Goal: Task Accomplishment & Management: Complete application form

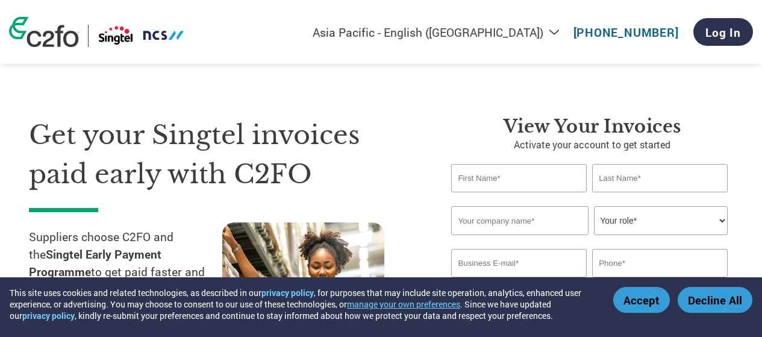
select select "en-IN"
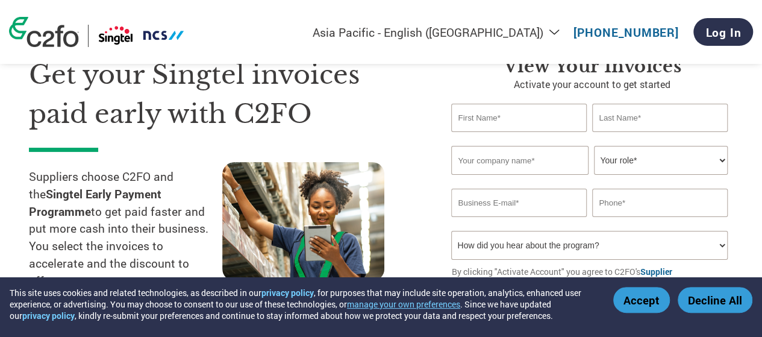
click at [635, 303] on button "Accept" at bounding box center [641, 300] width 57 height 26
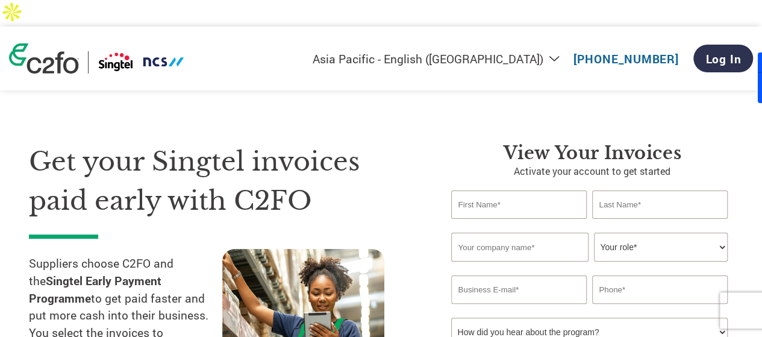
click at [537, 190] on input "text" at bounding box center [518, 204] width 135 height 28
type input "Gaurav"
type input "[PERSON_NAME]"
click at [487, 232] on input "text" at bounding box center [519, 246] width 137 height 29
type input "E-Solutions"
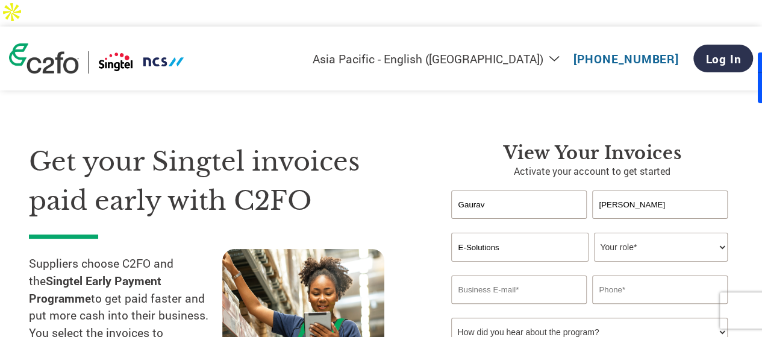
click at [637, 232] on select "Your role* CFO Controller Credit Manager Finance Director Treasurer CEO Preside…" at bounding box center [660, 246] width 133 height 29
select select "OTHER"
click at [594, 232] on select "Your role* CFO Controller Credit Manager Finance Director Treasurer CEO Preside…" at bounding box center [660, 246] width 133 height 29
click at [512, 275] on input "email" at bounding box center [518, 289] width 135 height 28
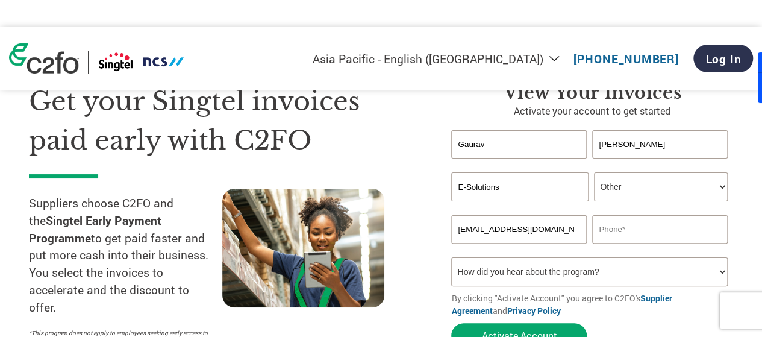
type input "[EMAIL_ADDRESS][DOMAIN_NAME]"
click at [623, 215] on input "text" at bounding box center [659, 229] width 135 height 28
click at [613, 215] on input "[PHONE_NUMBER]" at bounding box center [659, 229] width 135 height 28
type input "[PHONE_NUMBER]"
click at [543, 257] on select "How did you hear about the program? Received a letter Email Social Media Online…" at bounding box center [589, 271] width 276 height 29
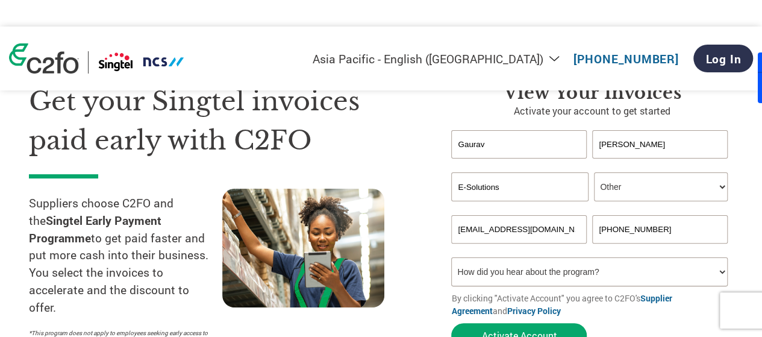
select select "Email"
click at [451, 257] on select "How did you hear about the program? Received a letter Email Social Media Online…" at bounding box center [589, 271] width 276 height 29
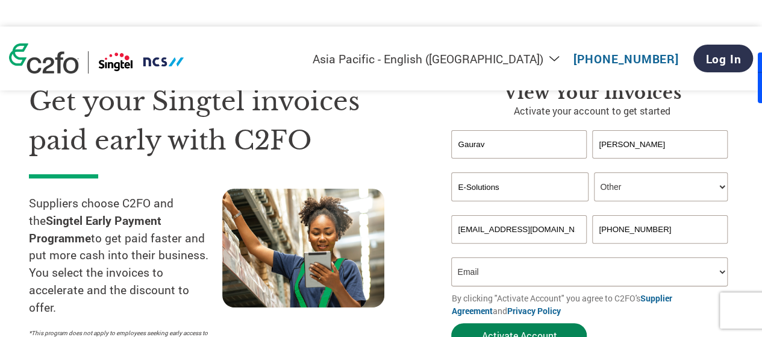
click at [513, 323] on button "Activate Account" at bounding box center [518, 335] width 135 height 25
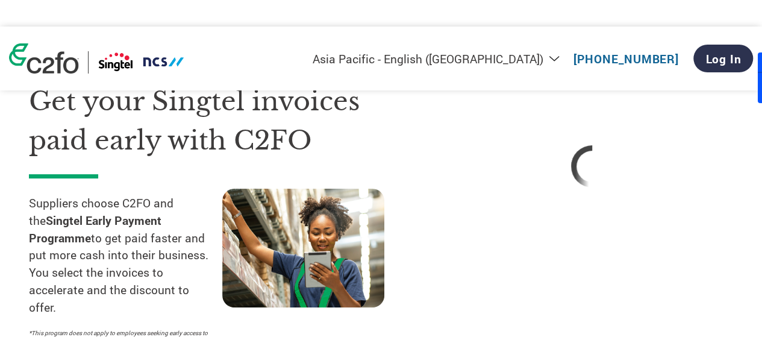
select select "en-IN"
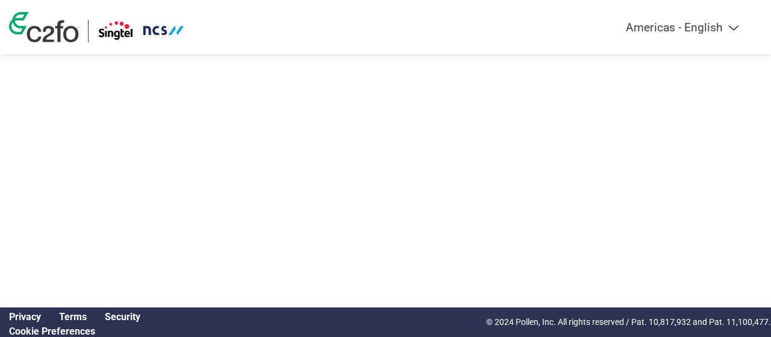
select select "en-IN"
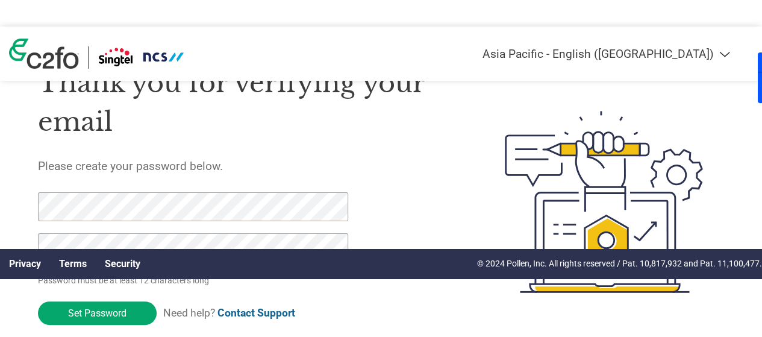
scroll to position [60, 0]
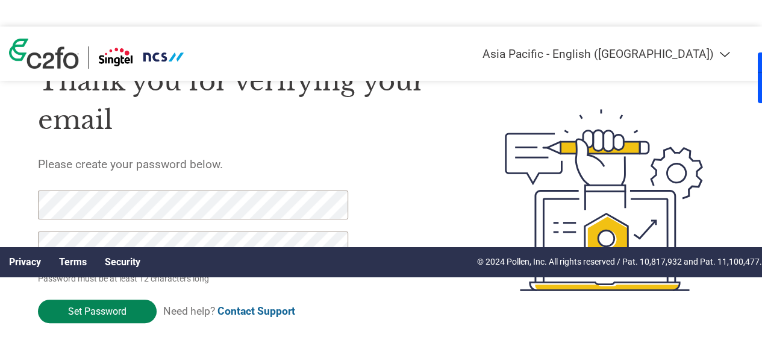
click at [84, 299] on input "Set Password" at bounding box center [97, 310] width 119 height 23
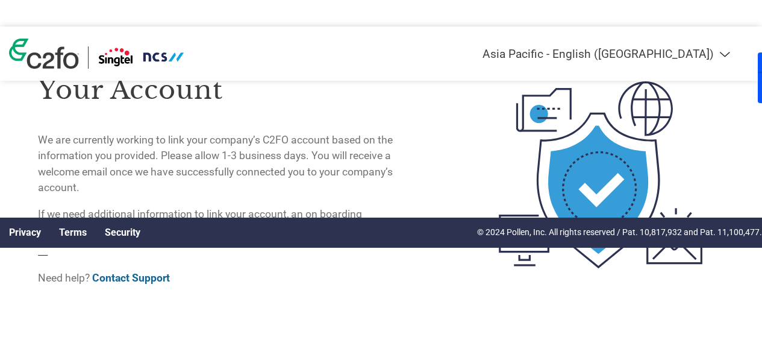
scroll to position [90, 0]
